Goal: Information Seeking & Learning: Learn about a topic

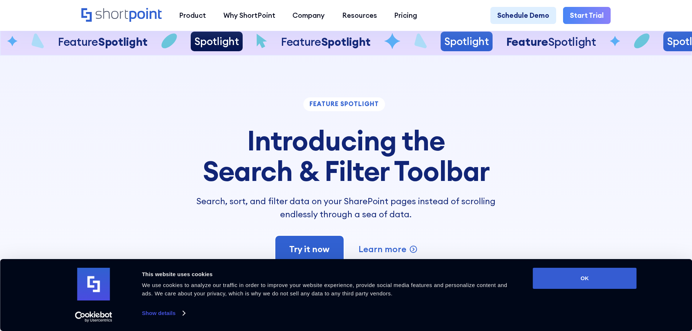
scroll to position [1634, 0]
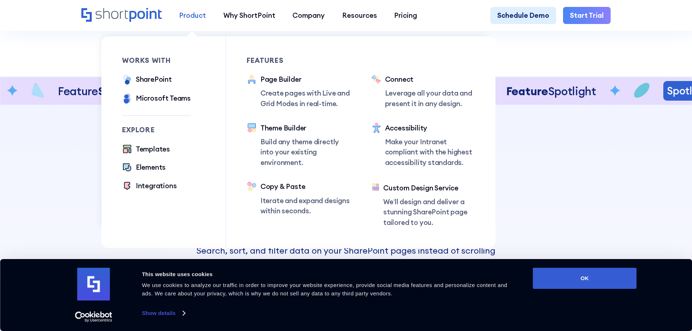
click at [185, 15] on div "Product" at bounding box center [192, 15] width 27 height 11
click at [157, 81] on div "SharePoint" at bounding box center [154, 79] width 36 height 11
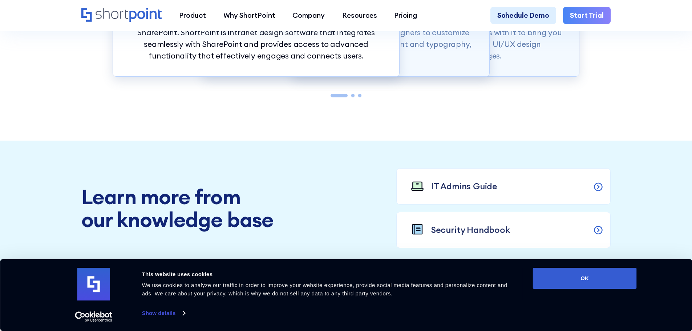
scroll to position [786, 0]
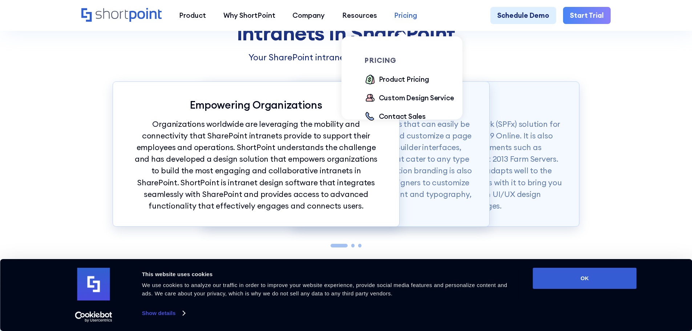
click at [401, 13] on div "Pricing" at bounding box center [405, 15] width 23 height 11
click at [396, 80] on div "Product Pricing" at bounding box center [404, 79] width 50 height 11
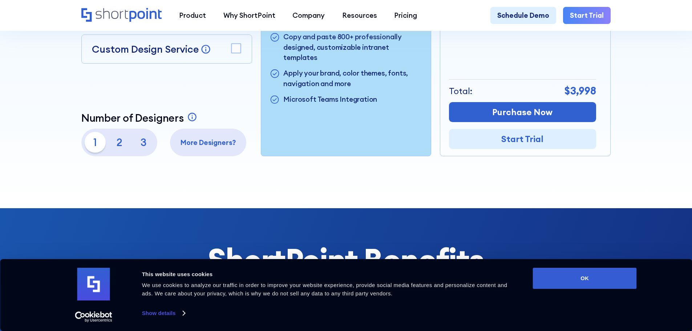
scroll to position [327, 0]
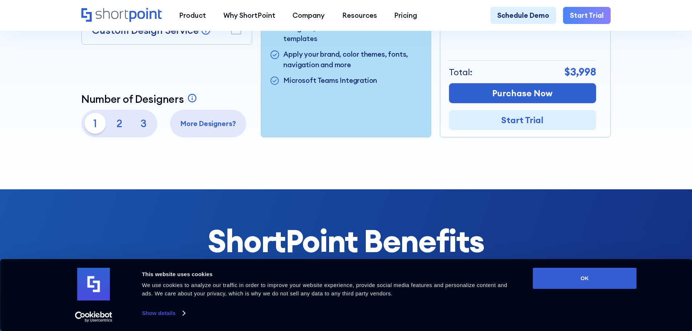
click at [188, 129] on p "More Designers?" at bounding box center [208, 123] width 69 height 11
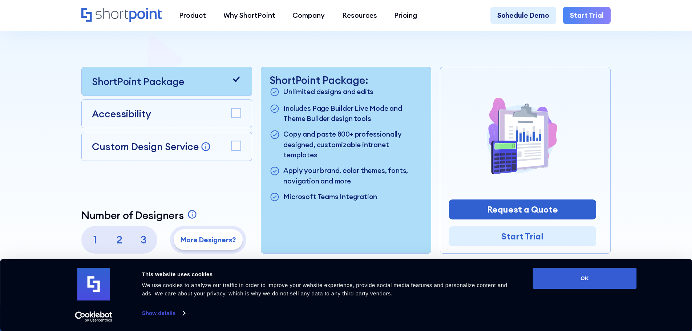
scroll to position [254, 0]
